Goal: Contribute content: Add original content to the website for others to see

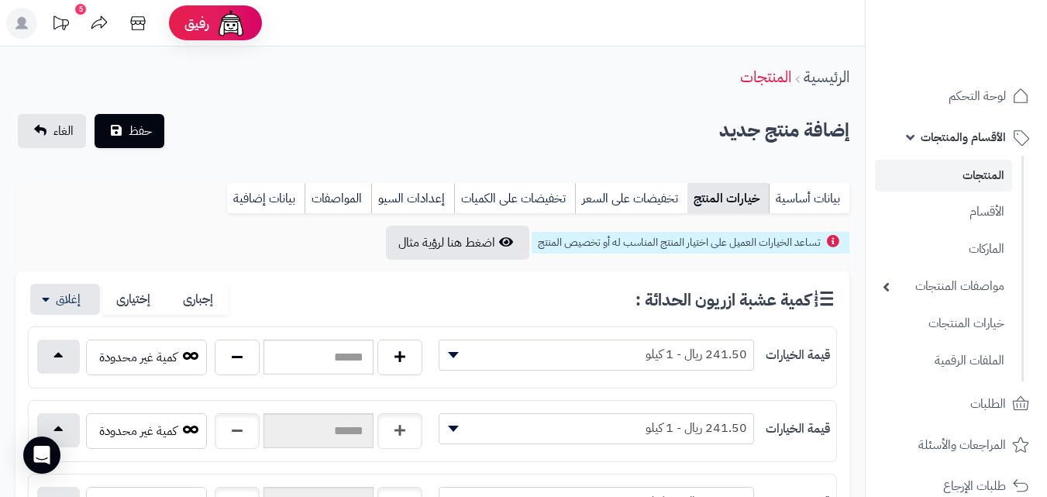
scroll to position [229, 0]
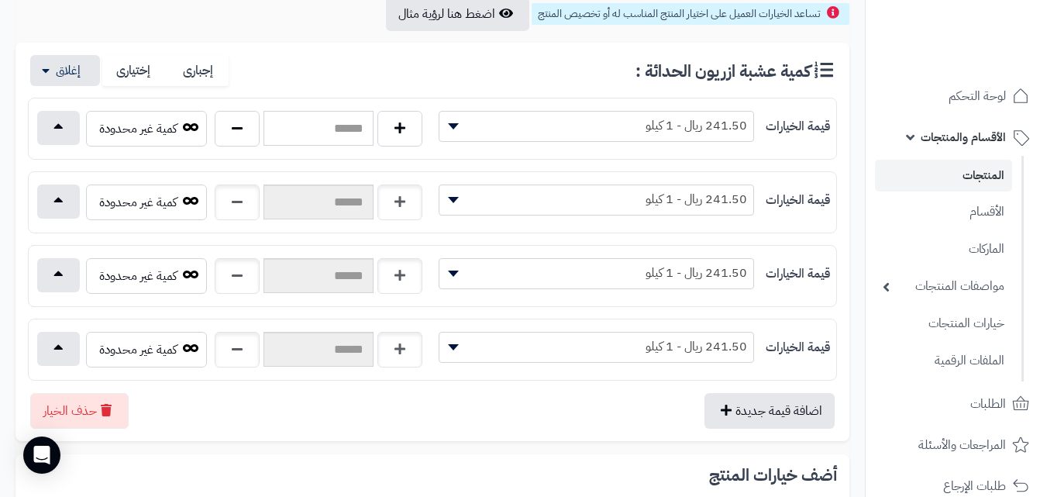
click at [341, 137] on input "text" at bounding box center [318, 128] width 110 height 35
type input "*"
click at [54, 119] on button "button" at bounding box center [58, 127] width 43 height 34
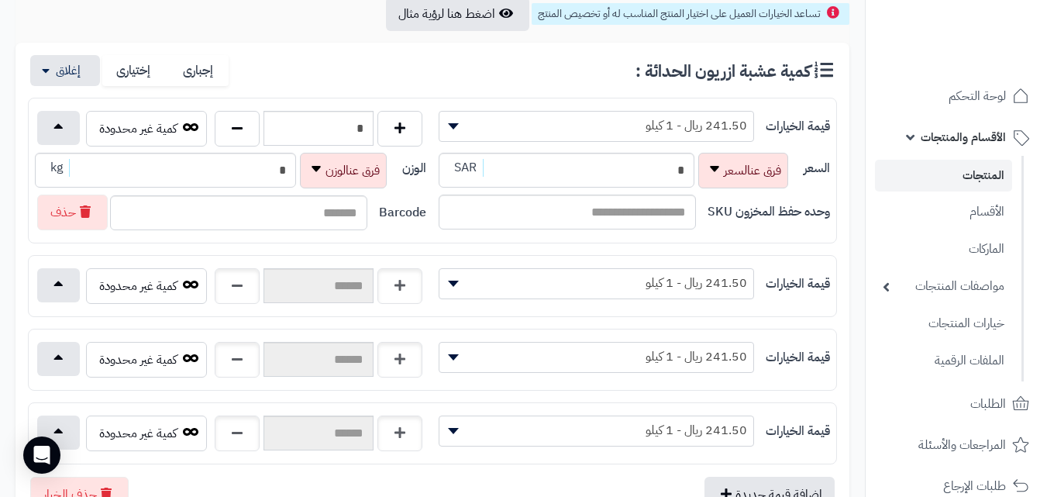
click at [456, 127] on b at bounding box center [453, 126] width 11 height 6
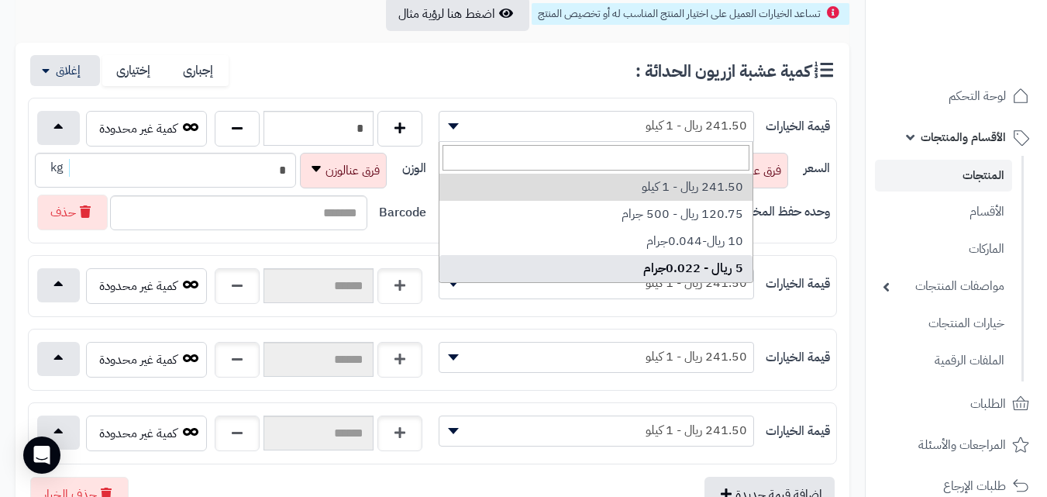
select select "***"
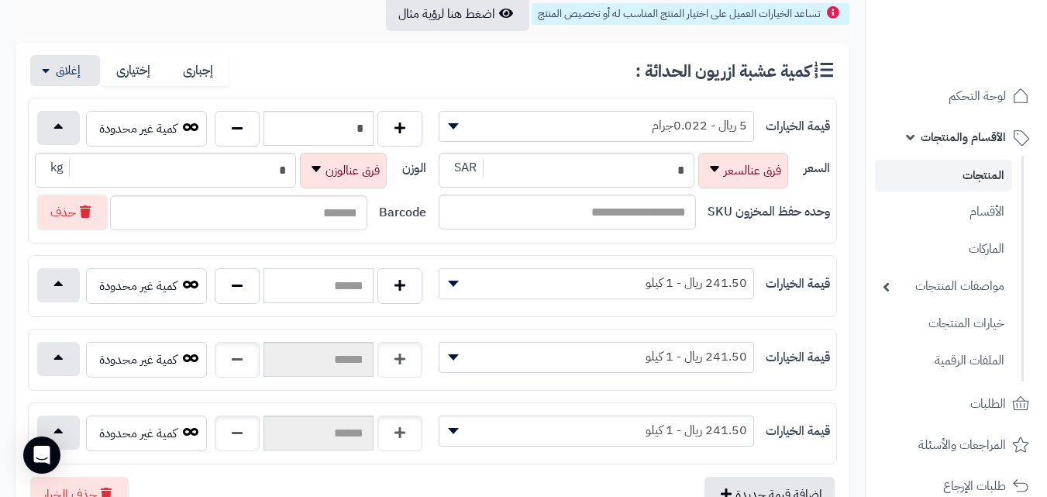
click at [325, 278] on input "text" at bounding box center [318, 285] width 110 height 35
type input "*"
click at [64, 287] on button "button" at bounding box center [58, 284] width 43 height 34
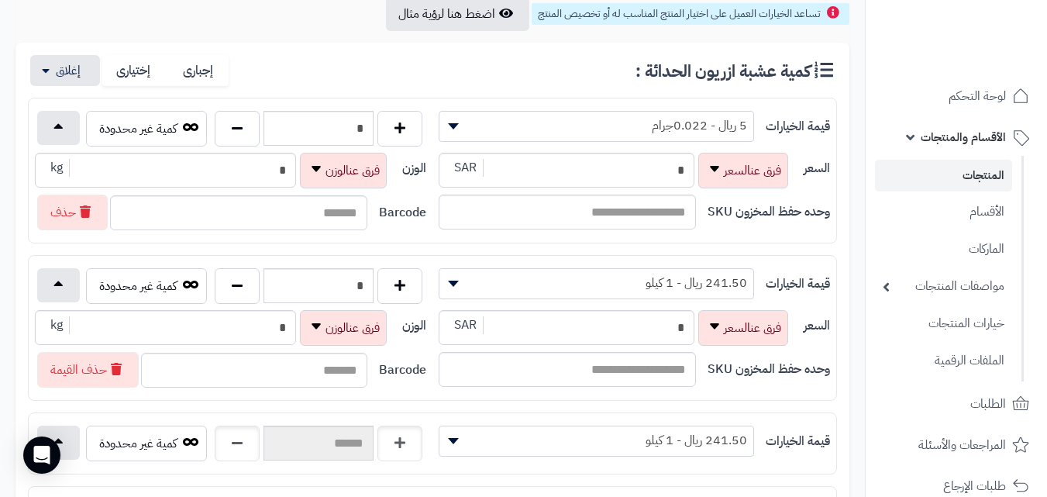
click at [449, 277] on span at bounding box center [450, 283] width 23 height 29
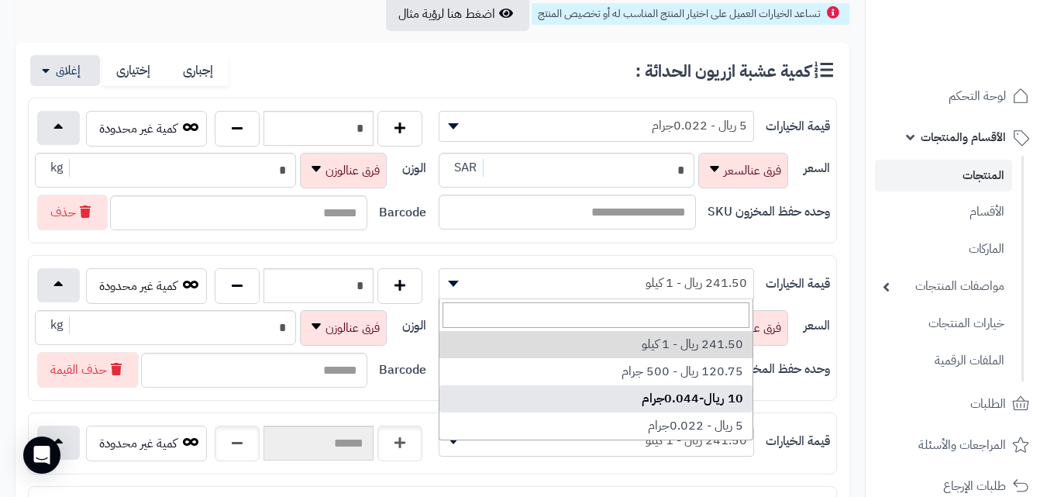
select select "***"
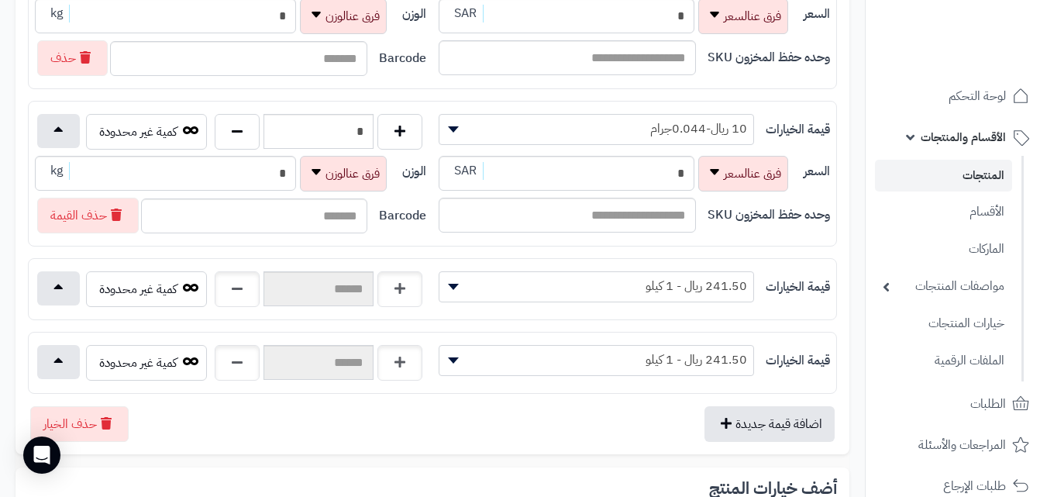
scroll to position [384, 0]
click at [602, 214] on input "text" at bounding box center [567, 214] width 257 height 35
click at [611, 173] on input "*" at bounding box center [567, 172] width 256 height 35
click at [612, 174] on input "*" at bounding box center [567, 172] width 256 height 35
click at [612, 172] on input "*" at bounding box center [567, 172] width 256 height 35
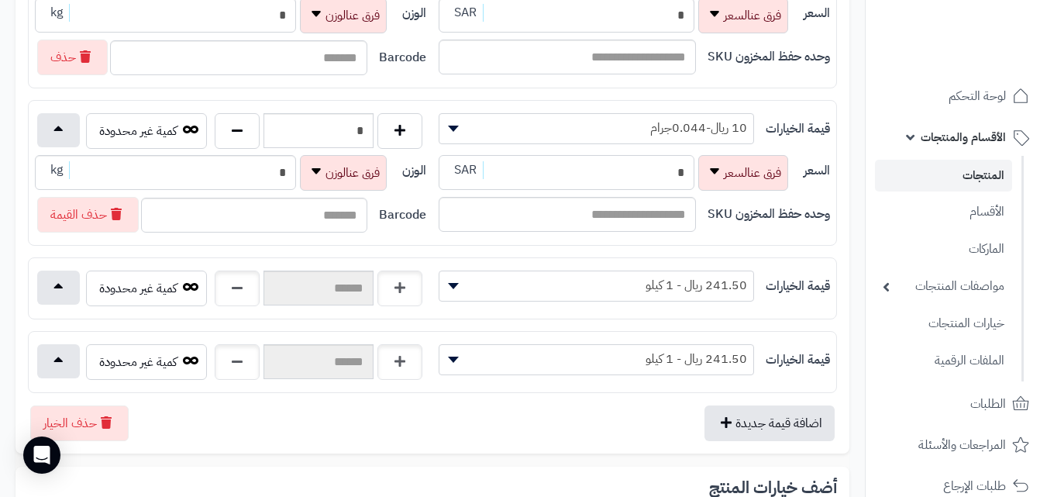
click at [612, 172] on input "*" at bounding box center [567, 172] width 256 height 35
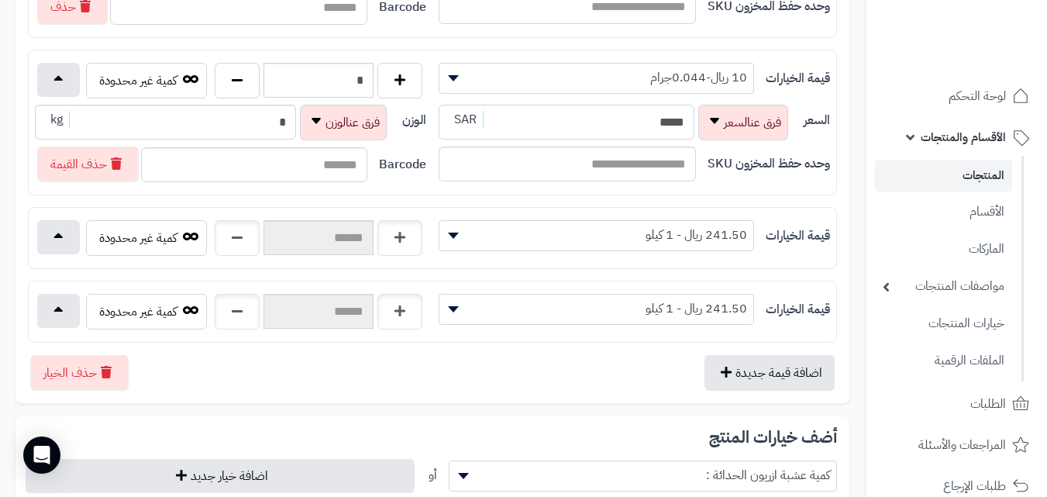
scroll to position [461, 0]
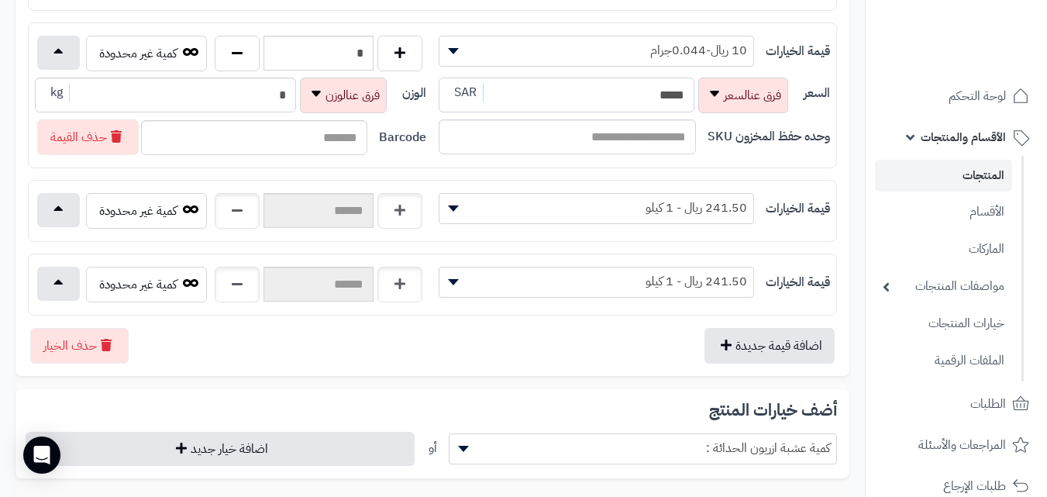
type input "*****"
click at [443, 201] on span at bounding box center [450, 208] width 23 height 29
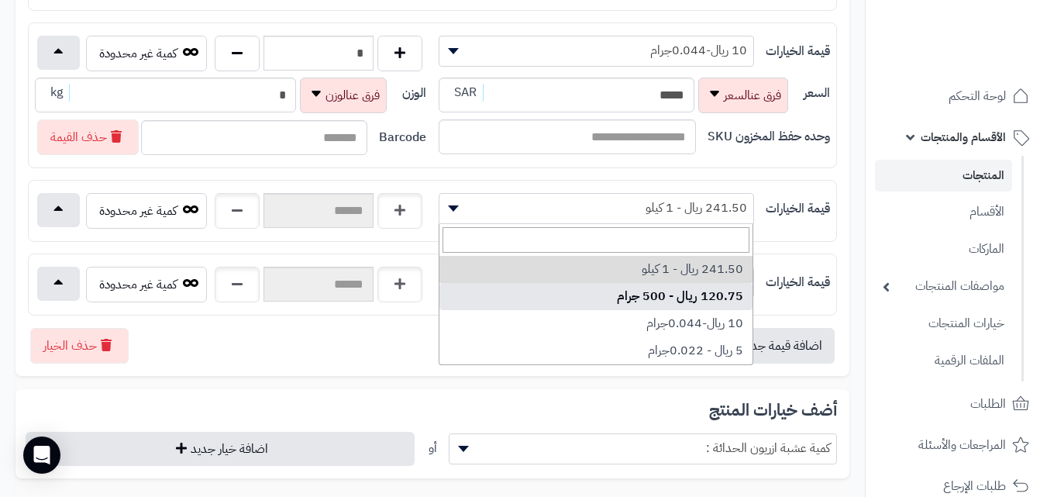
select select "***"
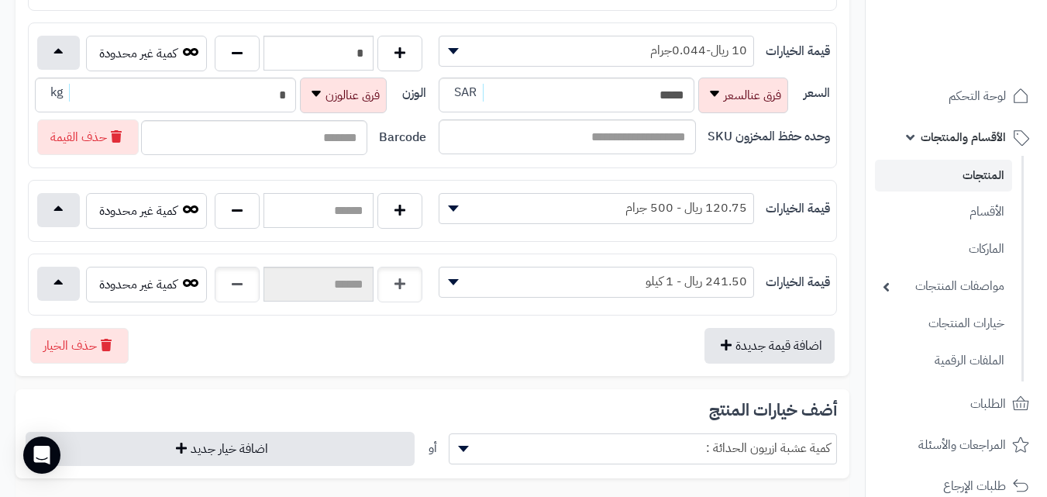
click at [305, 204] on input "text" at bounding box center [318, 210] width 110 height 35
type input "*"
click at [41, 203] on button "button" at bounding box center [58, 209] width 43 height 34
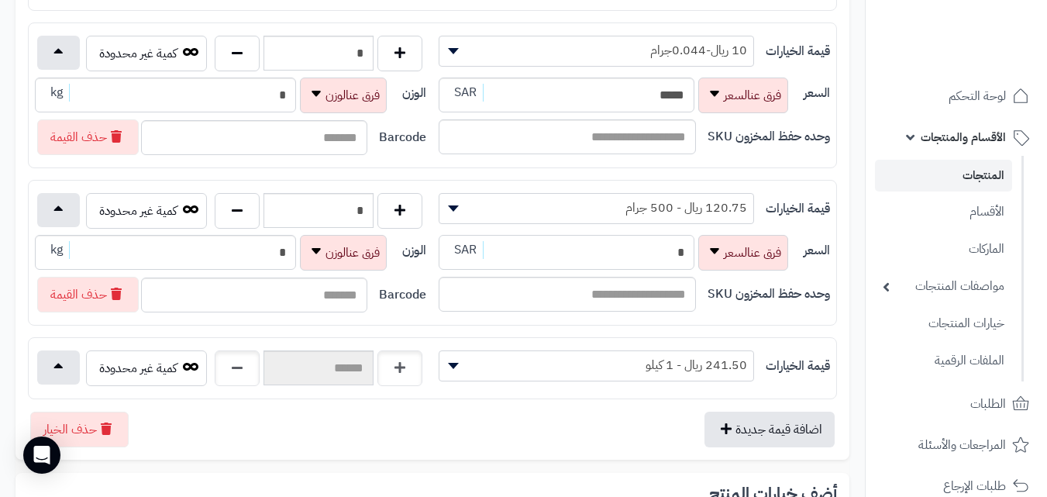
click at [639, 257] on input "*" at bounding box center [567, 252] width 256 height 35
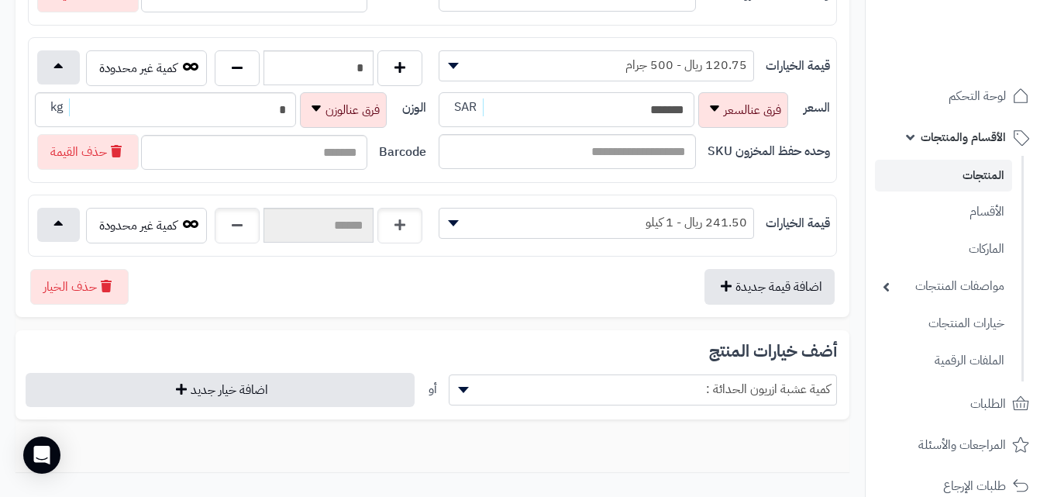
scroll to position [616, 0]
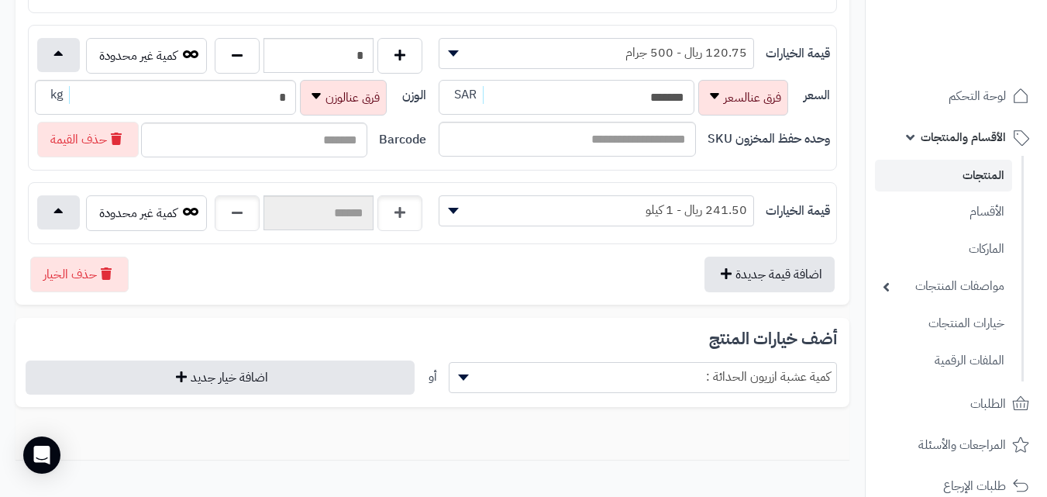
type input "*******"
drag, startPoint x: 315, startPoint y: 195, endPoint x: 343, endPoint y: 226, distance: 41.2
click at [318, 195] on input "text" at bounding box center [318, 212] width 110 height 35
type input "*"
click at [60, 224] on button "button" at bounding box center [58, 211] width 43 height 34
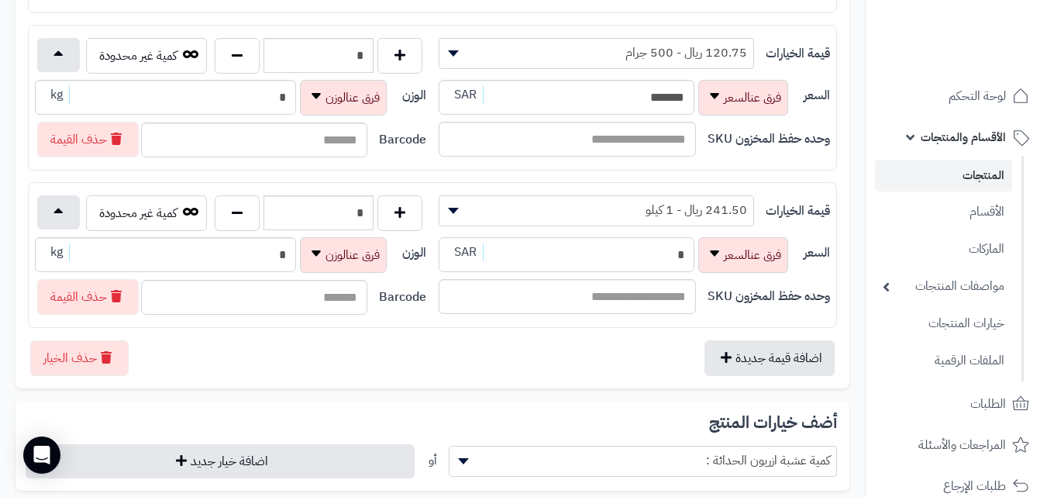
click at [607, 260] on input "*" at bounding box center [567, 254] width 256 height 35
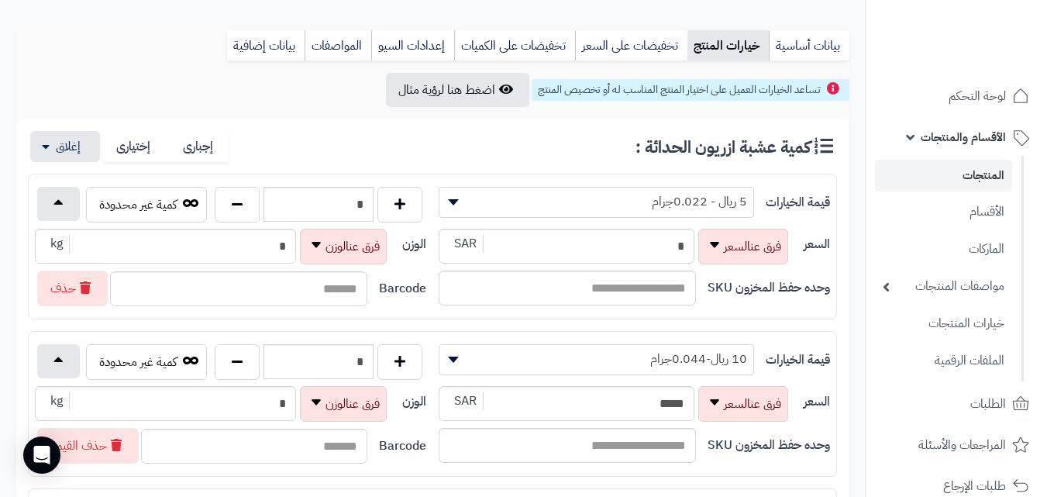
scroll to position [151, 0]
type input "*******"
click at [837, 35] on link "بيانات أساسية" at bounding box center [809, 47] width 81 height 31
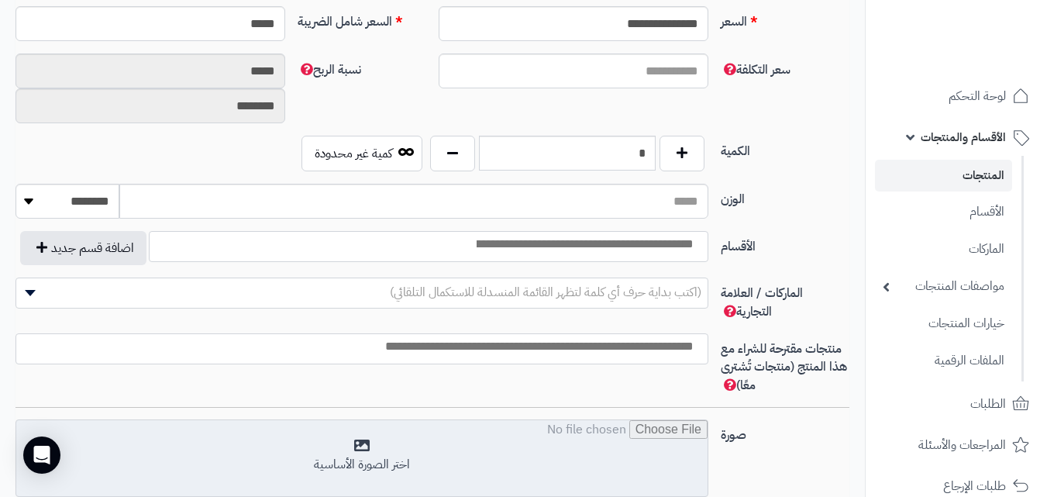
scroll to position [849, 0]
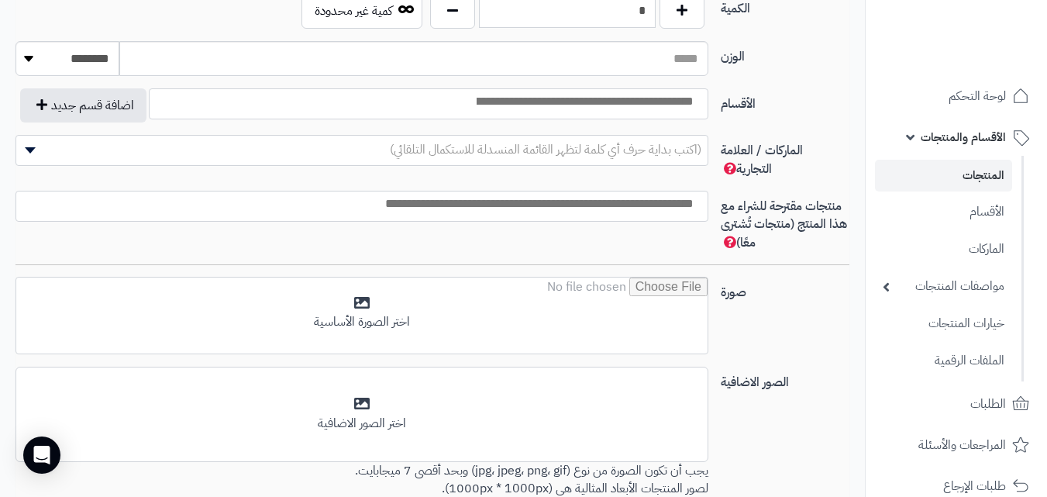
click at [600, 106] on input "search" at bounding box center [583, 102] width 239 height 18
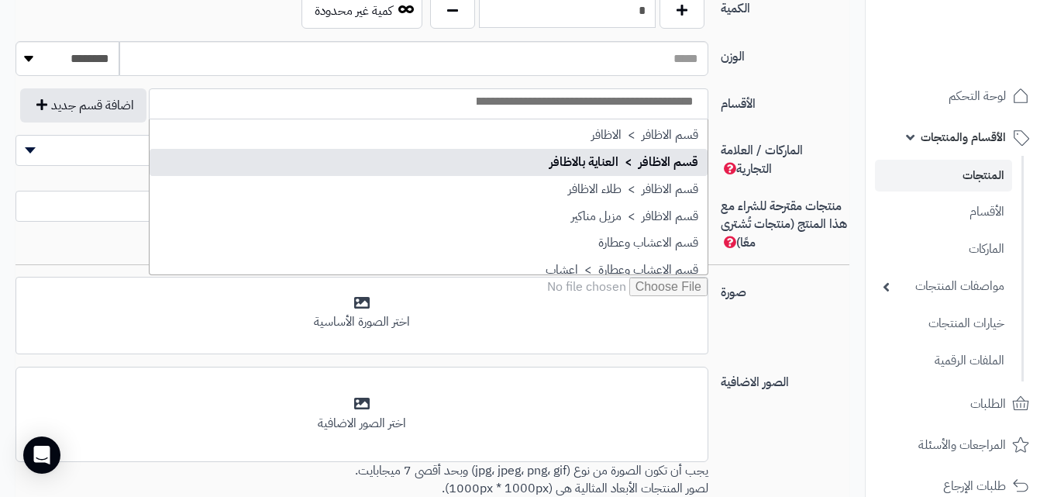
scroll to position [1317, 0]
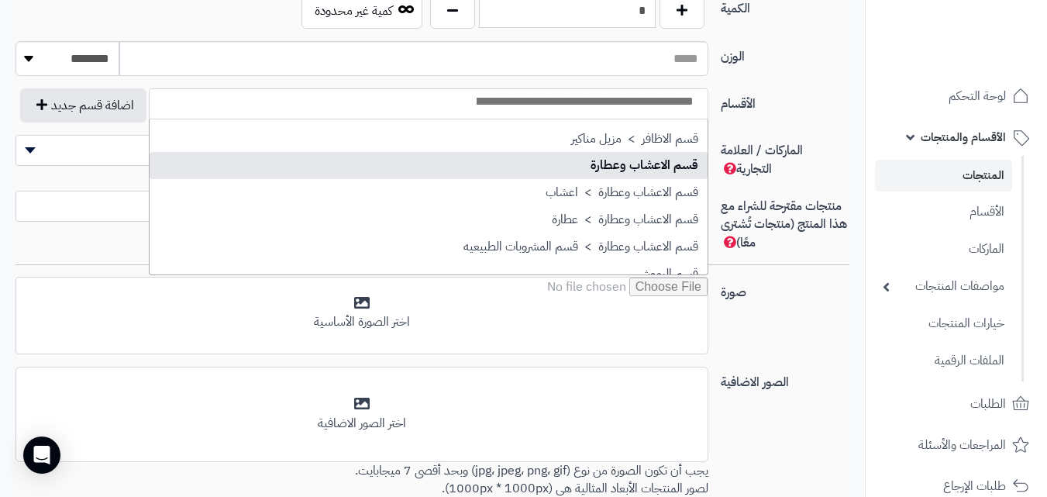
select select "***"
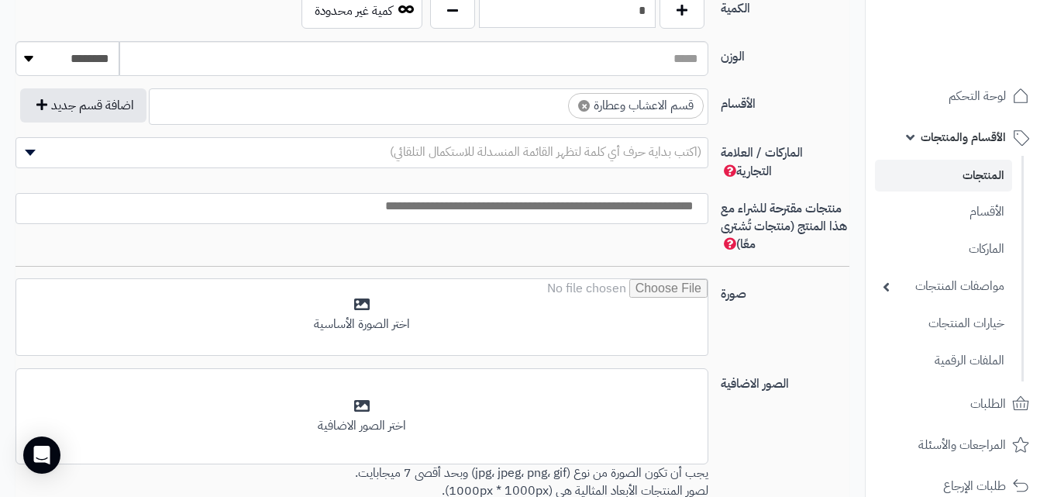
scroll to position [969, 0]
click at [519, 108] on ul "× قسم الاعشاب وعطارة" at bounding box center [429, 103] width 558 height 29
click at [564, 222] on span at bounding box center [361, 208] width 693 height 31
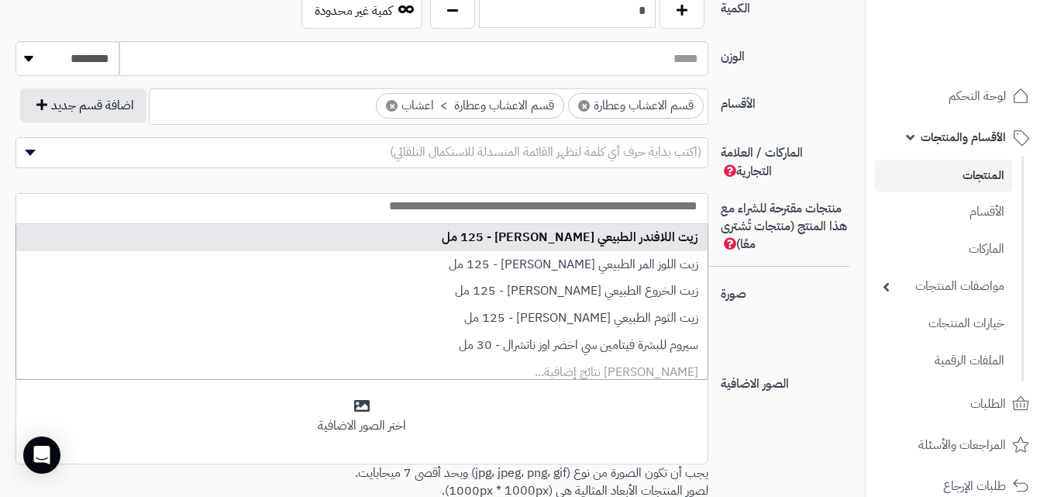
click at [780, 72] on div "الوزن ******** **** ***** *****" at bounding box center [432, 64] width 846 height 47
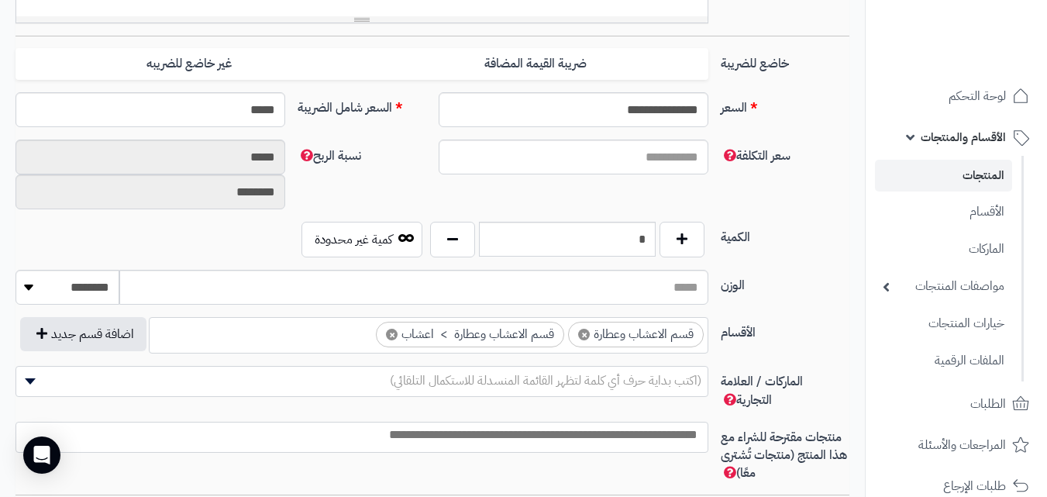
scroll to position [852, 0]
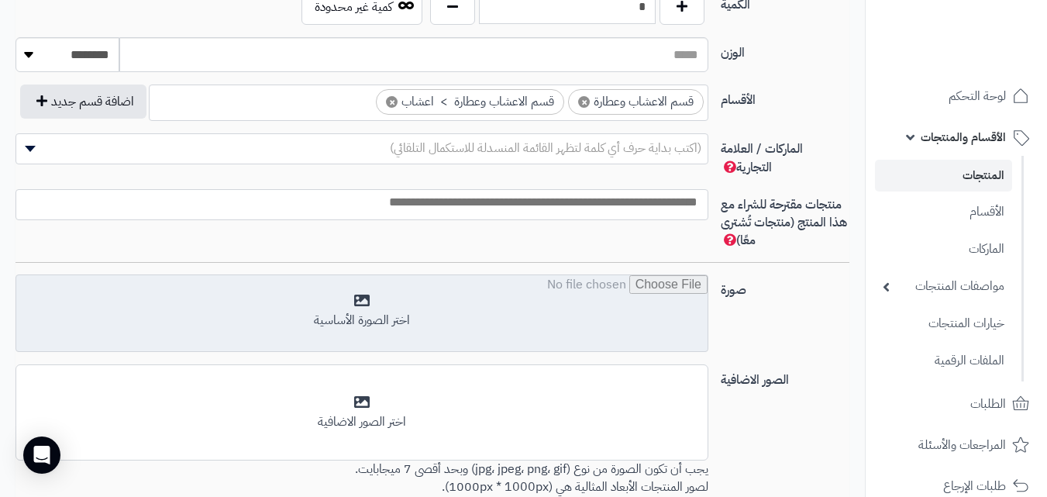
click at [590, 300] on input "file" at bounding box center [361, 313] width 691 height 77
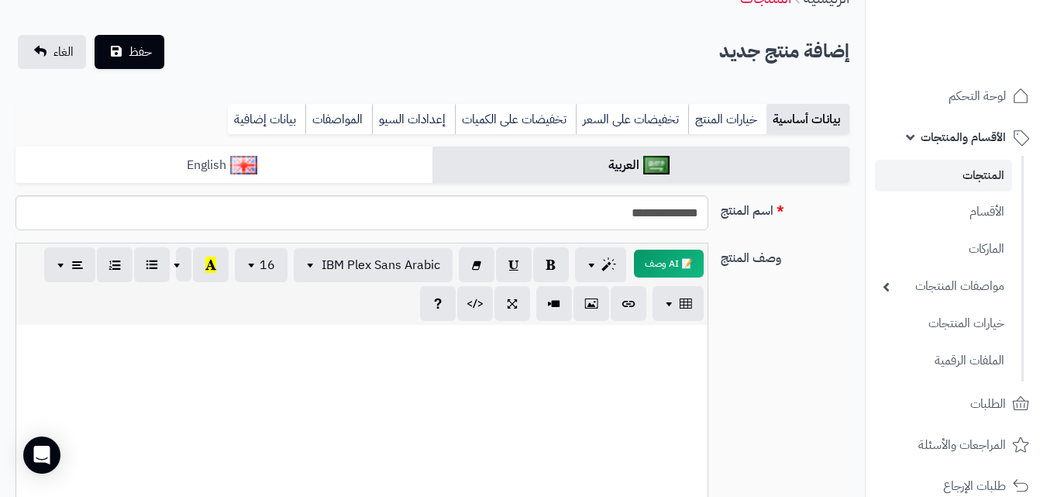
scroll to position [77, 0]
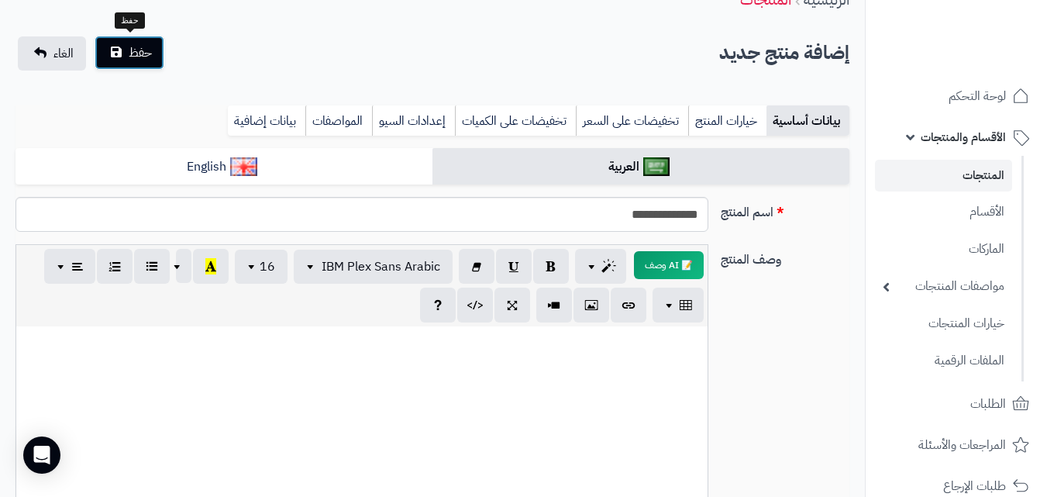
click at [153, 60] on button "حفظ" at bounding box center [130, 53] width 70 height 34
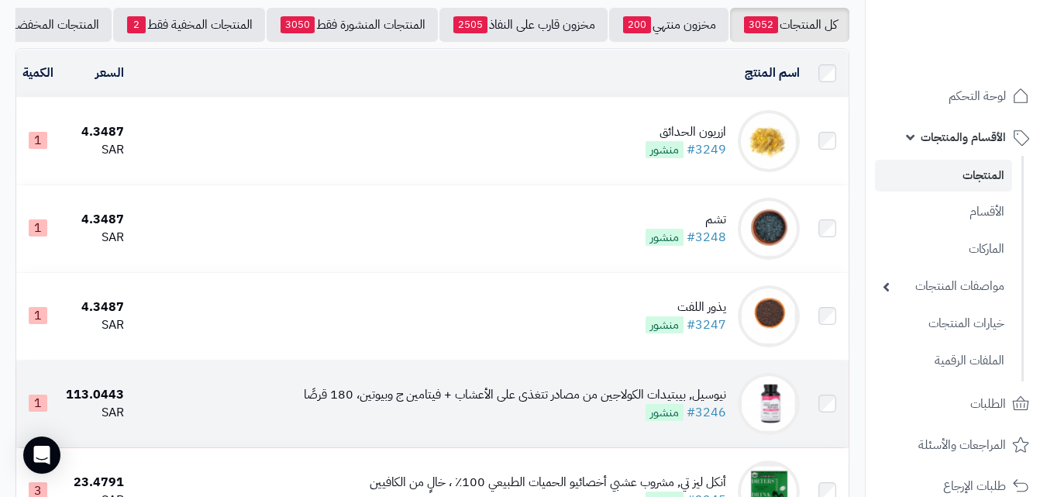
scroll to position [155, 0]
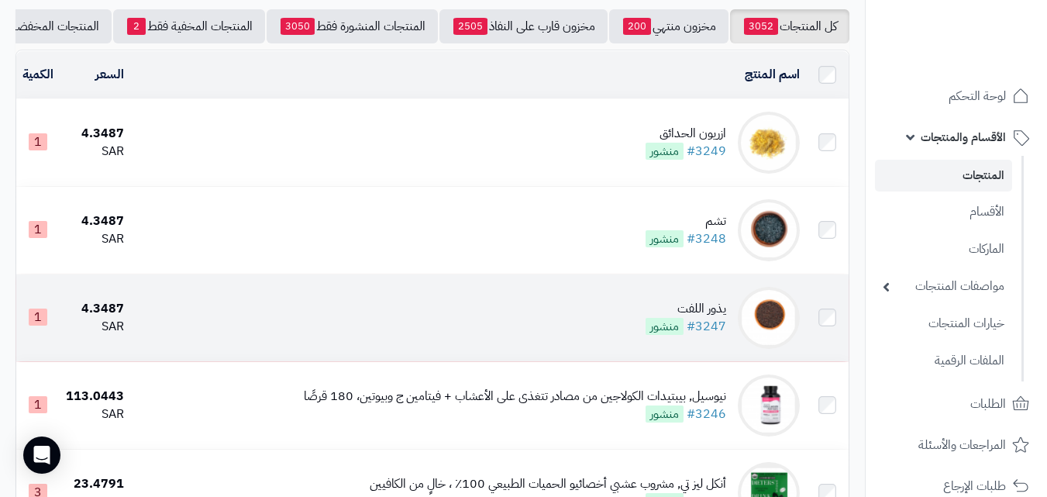
click at [195, 318] on td "يذور اللفت #3247 منشور" at bounding box center [468, 317] width 676 height 87
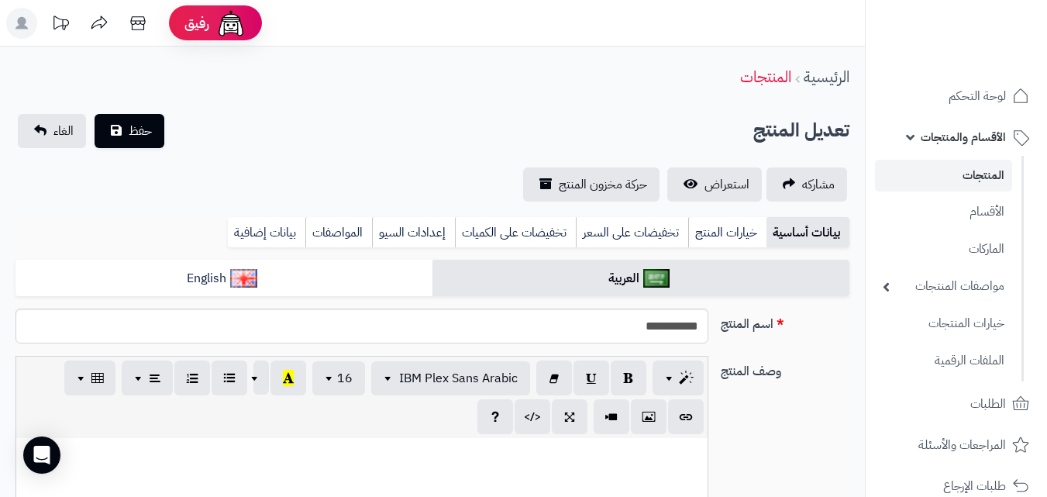
scroll to position [961, 0]
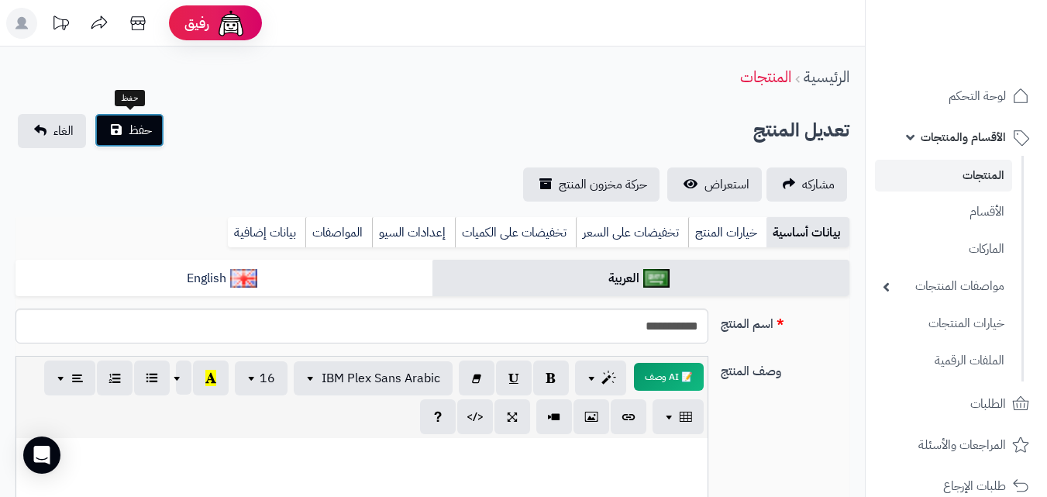
click at [143, 121] on span "حفظ" at bounding box center [140, 130] width 23 height 19
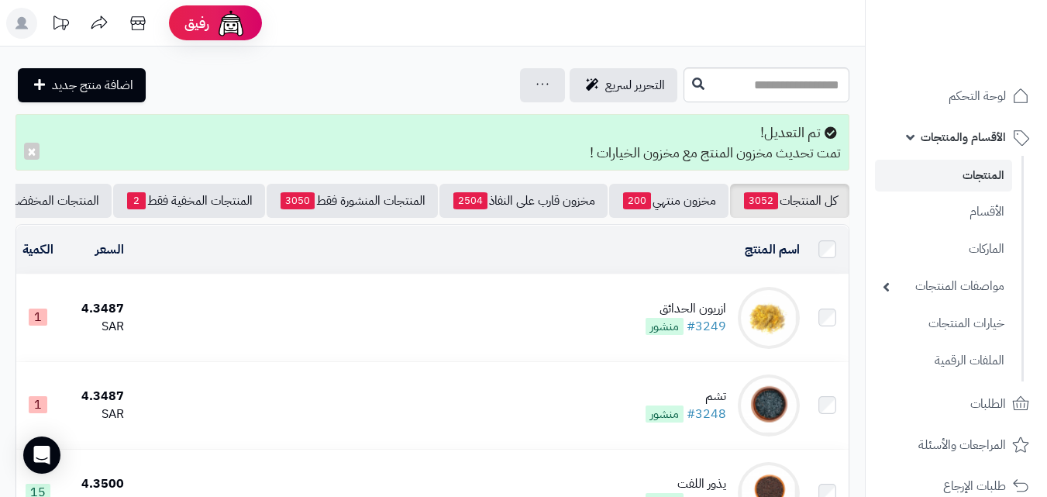
scroll to position [77, 0]
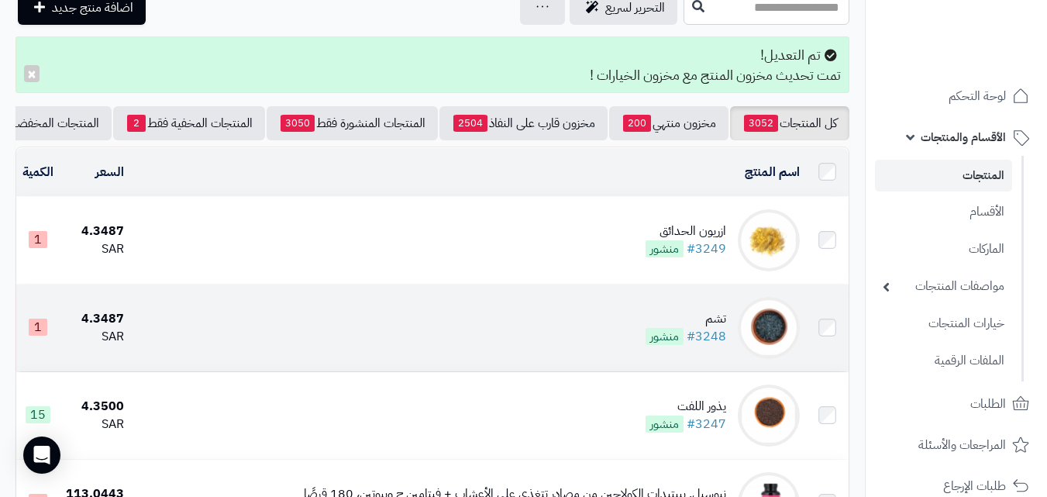
click at [128, 325] on td "4.3487 SAR" at bounding box center [95, 327] width 71 height 87
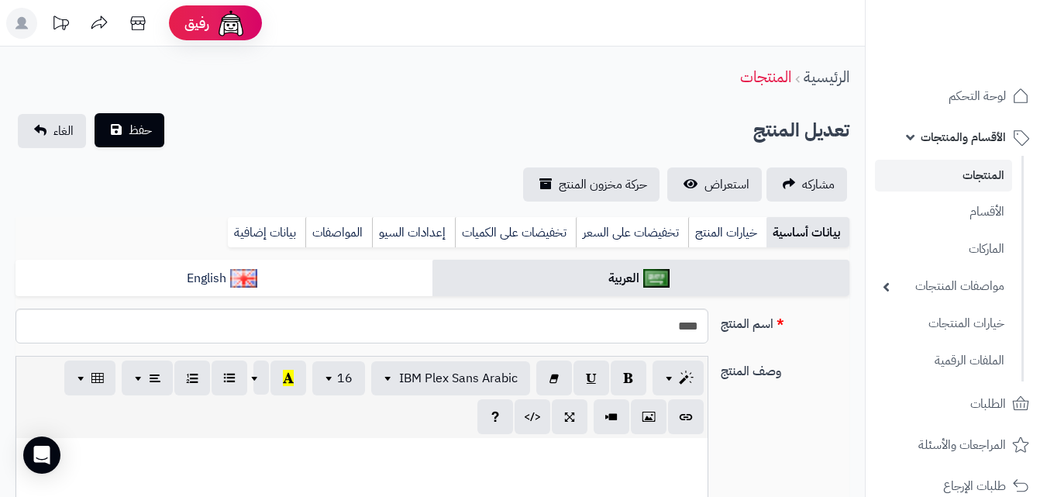
scroll to position [961, 0]
click at [139, 124] on span "حفظ" at bounding box center [140, 130] width 23 height 19
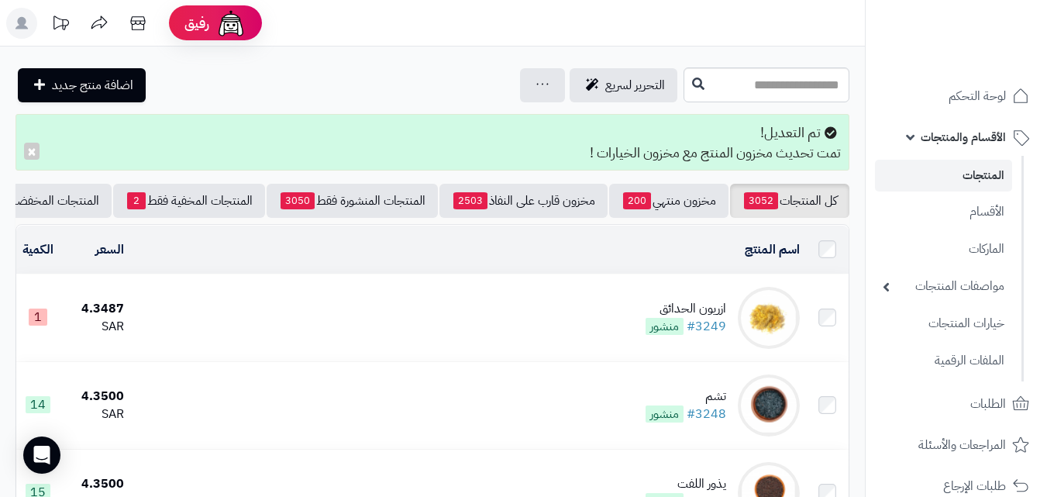
click at [184, 343] on td "ازريون الحدائق #3249 منشور" at bounding box center [468, 317] width 676 height 87
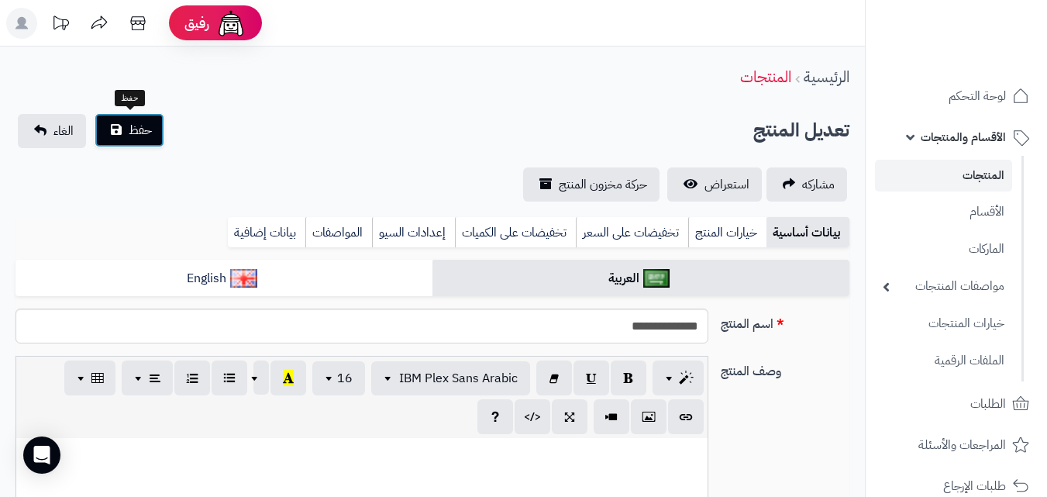
scroll to position [961, 0]
click at [106, 125] on button "حفظ" at bounding box center [130, 130] width 70 height 34
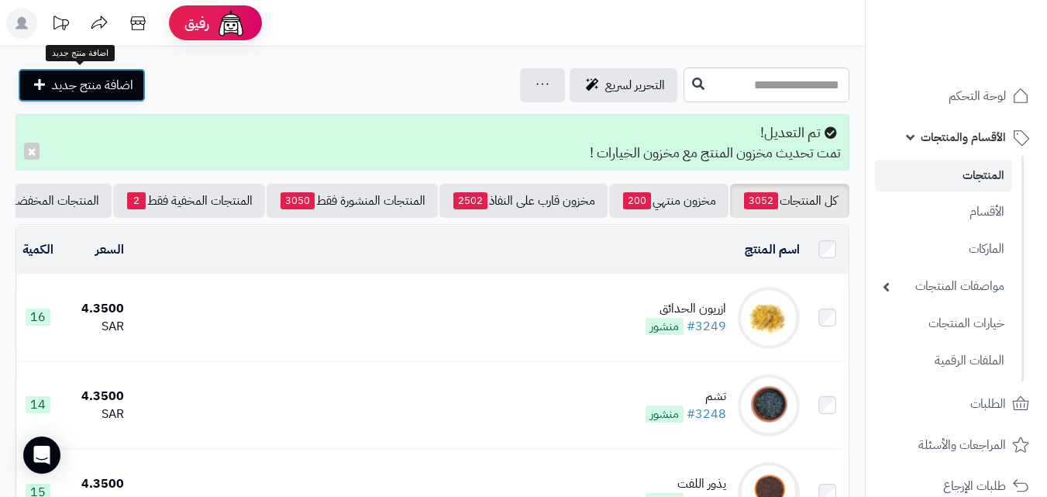
click at [68, 86] on span "اضافة منتج جديد" at bounding box center [92, 85] width 81 height 19
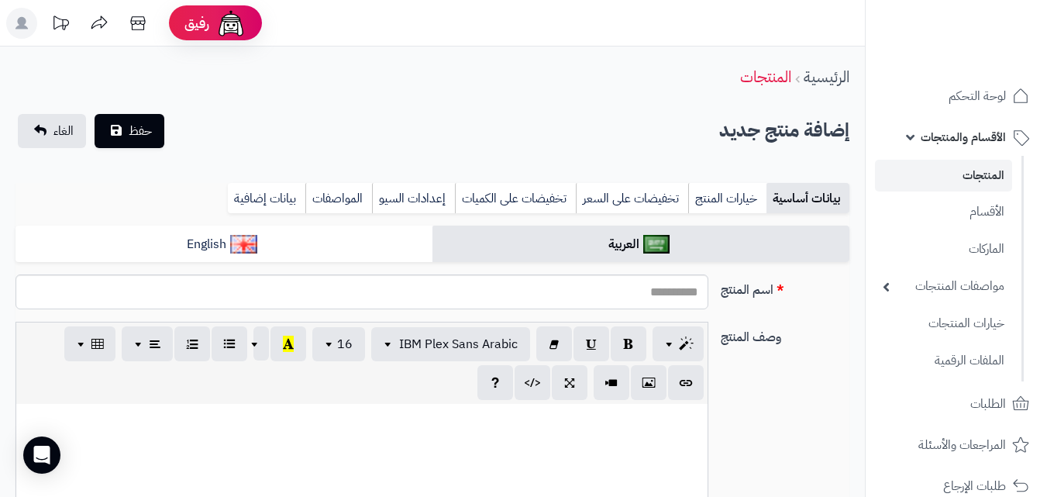
select select
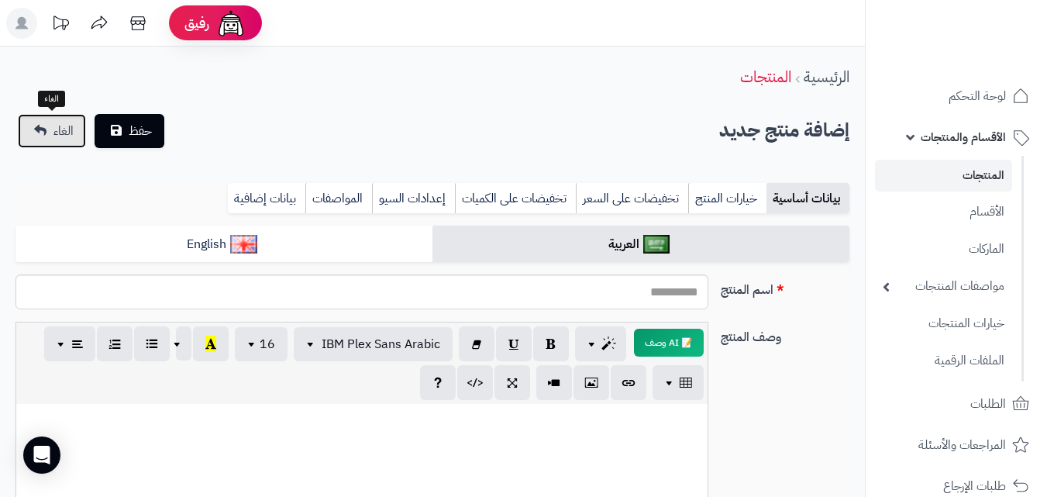
click at [35, 133] on link "الغاء" at bounding box center [52, 131] width 68 height 34
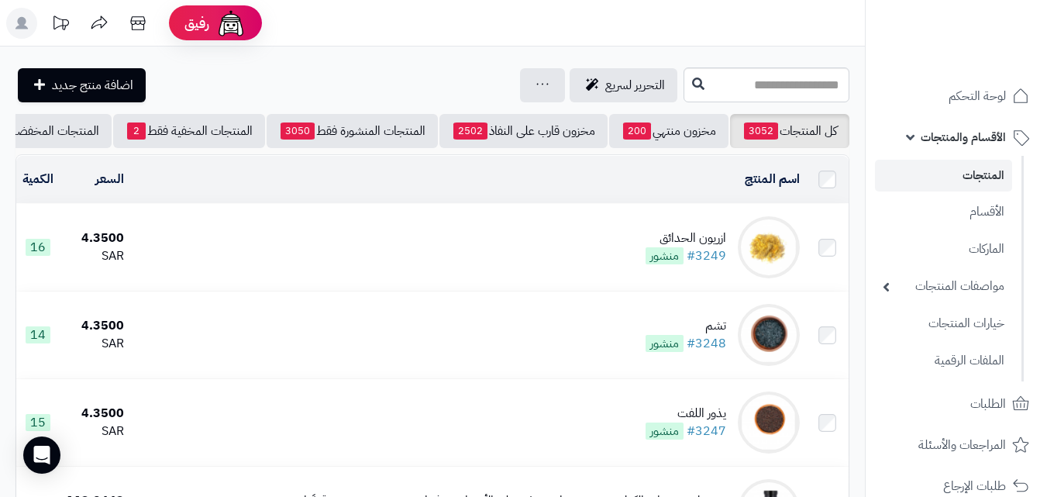
click at [19, 22] on icon at bounding box center [21, 23] width 12 height 12
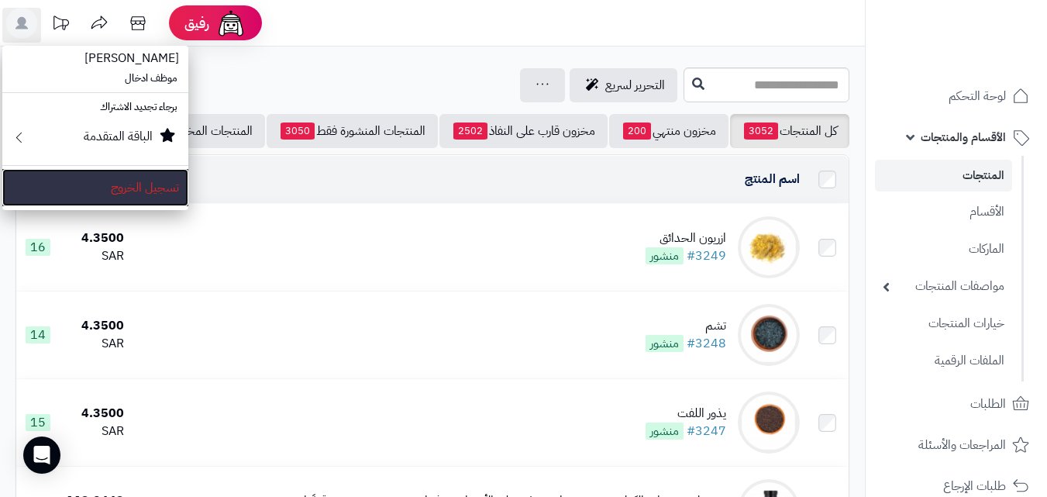
click at [118, 194] on link "تسجيل الخروج" at bounding box center [95, 187] width 186 height 37
